Goal: Task Accomplishment & Management: Complete application form

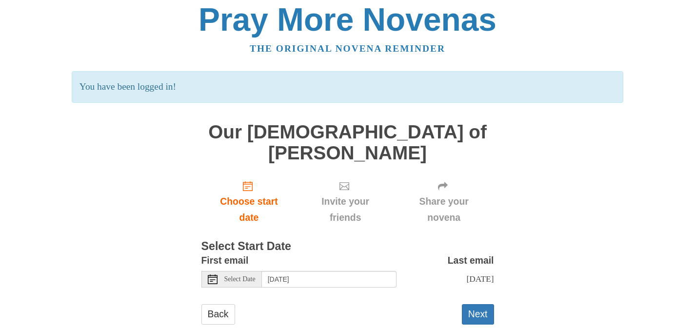
scroll to position [9, 0]
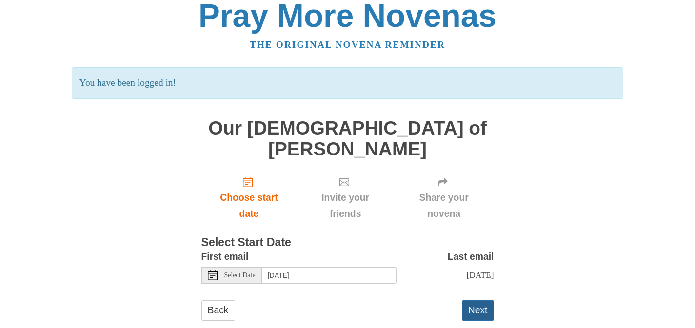
click at [481, 301] on button "Next" at bounding box center [478, 311] width 32 height 20
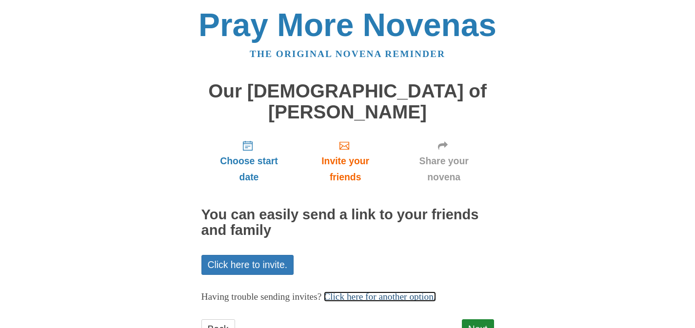
click at [409, 292] on link "Click here for another option." at bounding box center [380, 297] width 112 height 10
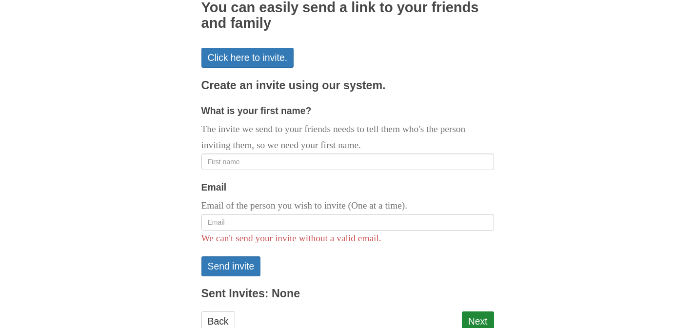
scroll to position [218, 0]
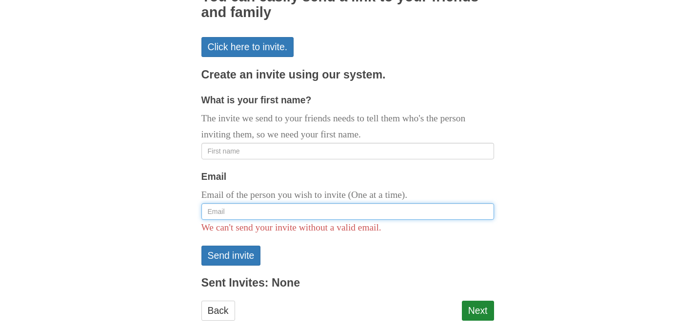
click at [251, 203] on input "Email" at bounding box center [348, 211] width 293 height 17
type input "alicia.williford6@gmail.com"
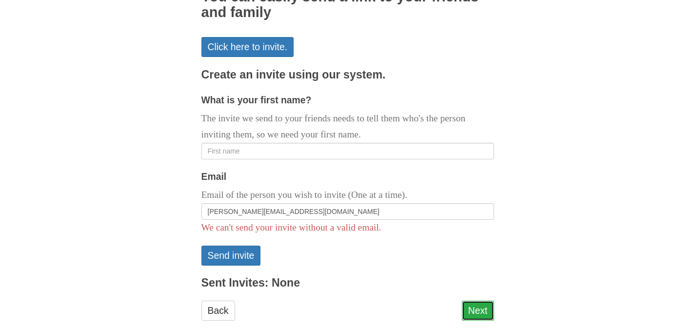
click at [480, 301] on link "Next" at bounding box center [478, 311] width 32 height 20
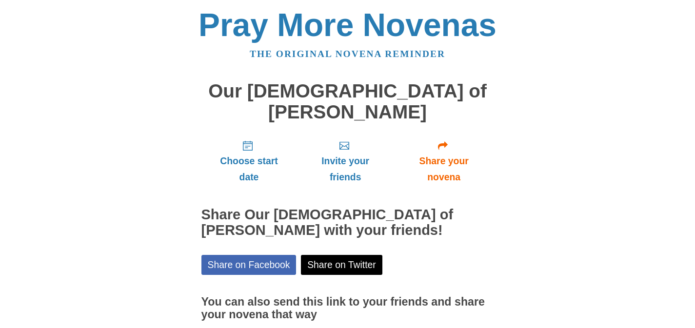
scroll to position [63, 0]
